Goal: Browse casually: Explore the website without a specific task or goal

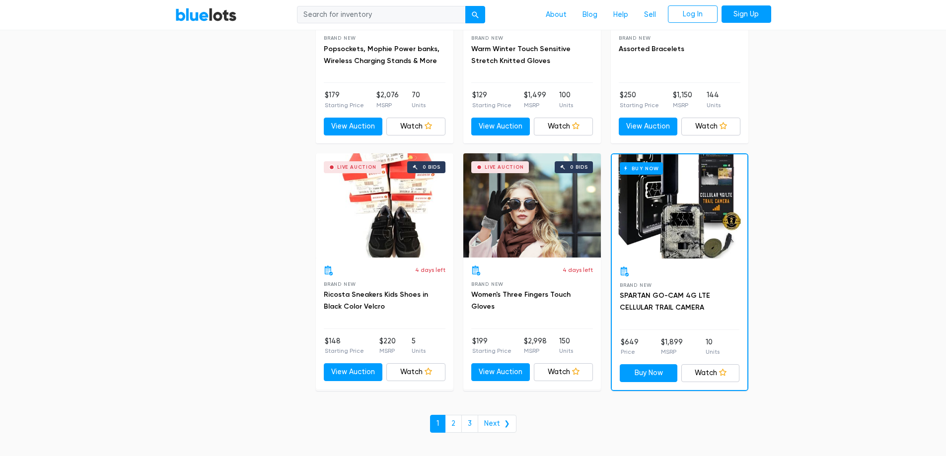
scroll to position [4170, 0]
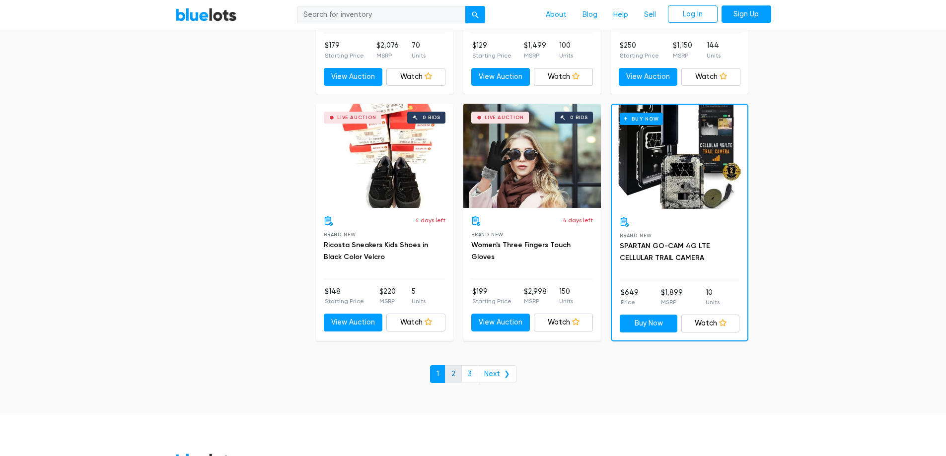
click at [459, 378] on link "2" at bounding box center [453, 374] width 17 height 18
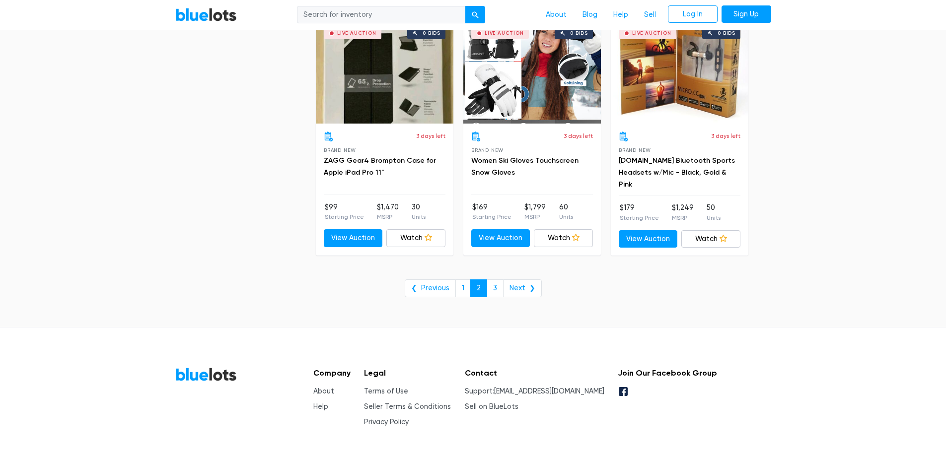
scroll to position [4053, 0]
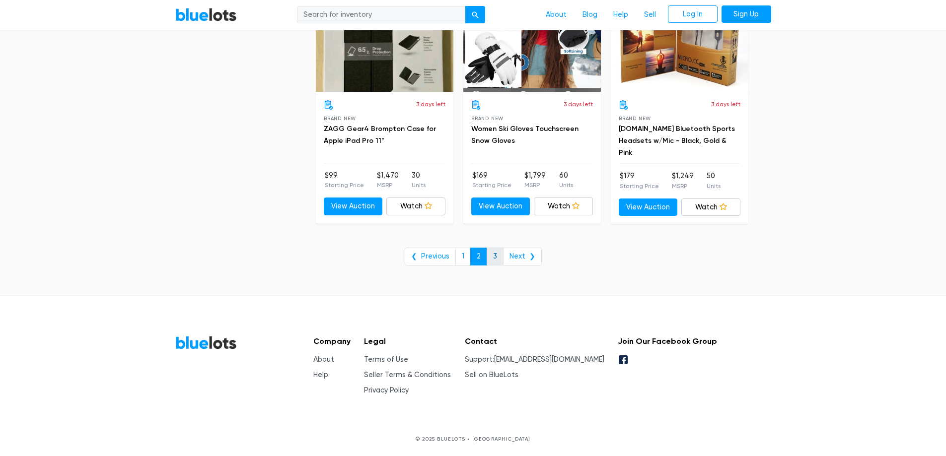
click at [490, 259] on link "3" at bounding box center [495, 257] width 17 height 18
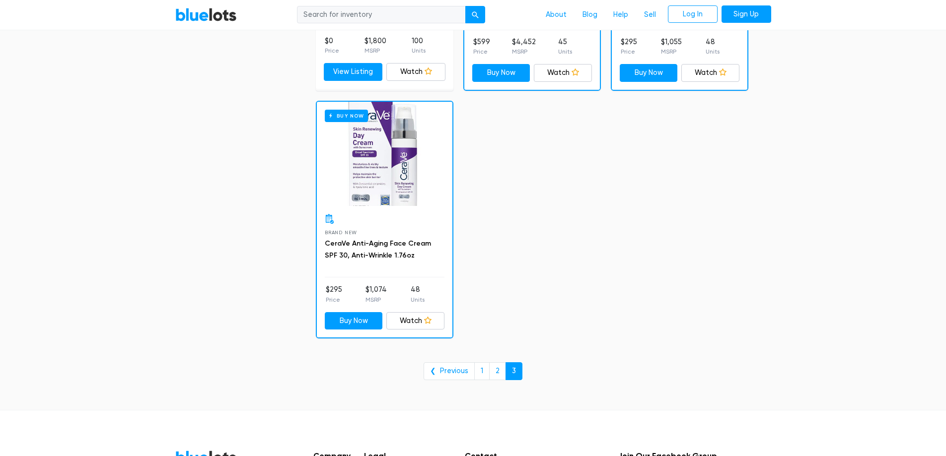
scroll to position [2234, 0]
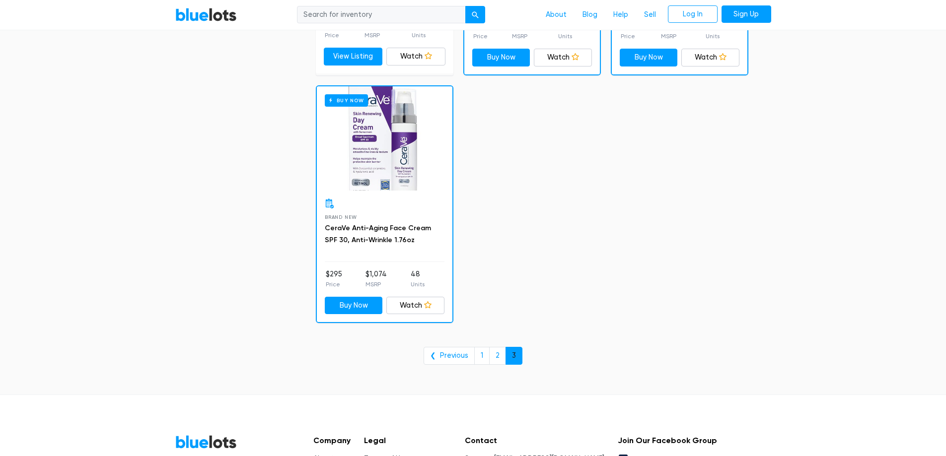
click at [508, 353] on link "3" at bounding box center [513, 356] width 17 height 18
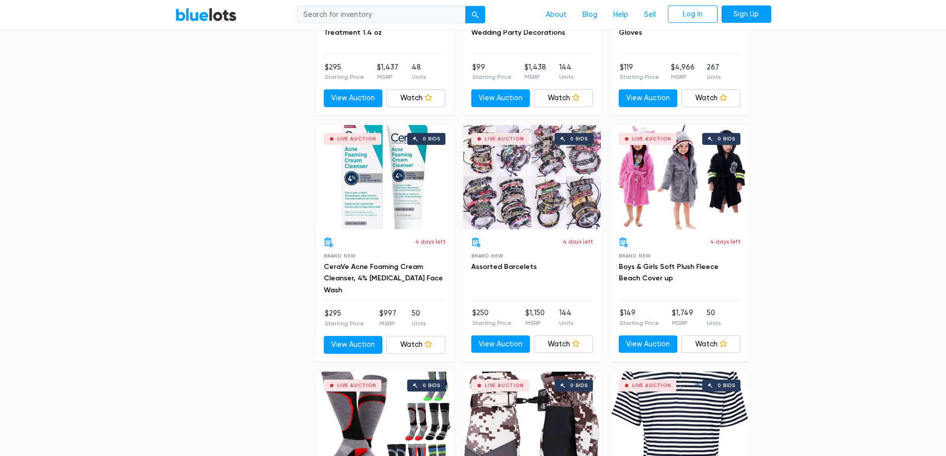
scroll to position [1441, 0]
